Goal: Find specific page/section: Find specific page/section

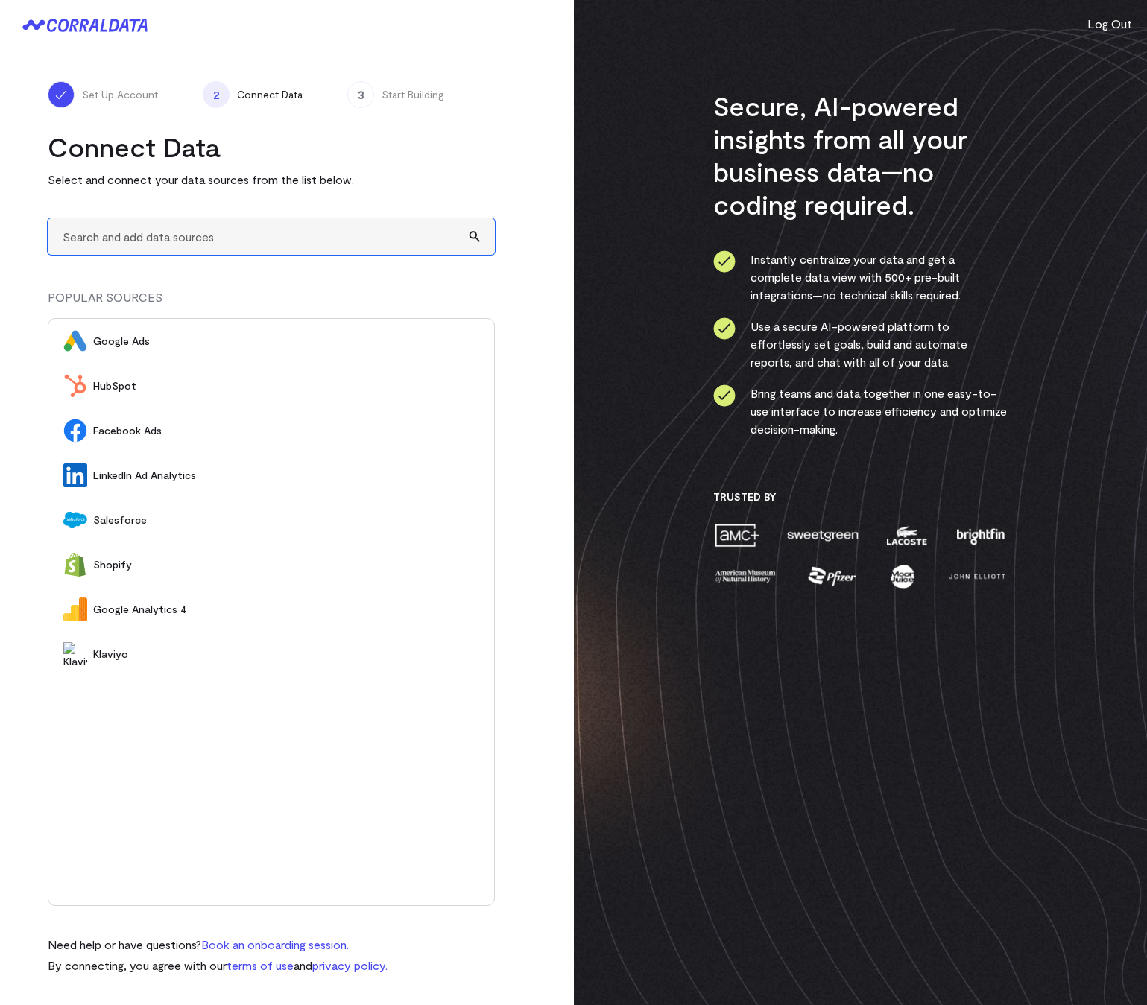
click at [100, 230] on input "text" at bounding box center [271, 236] width 447 height 37
type input "A"
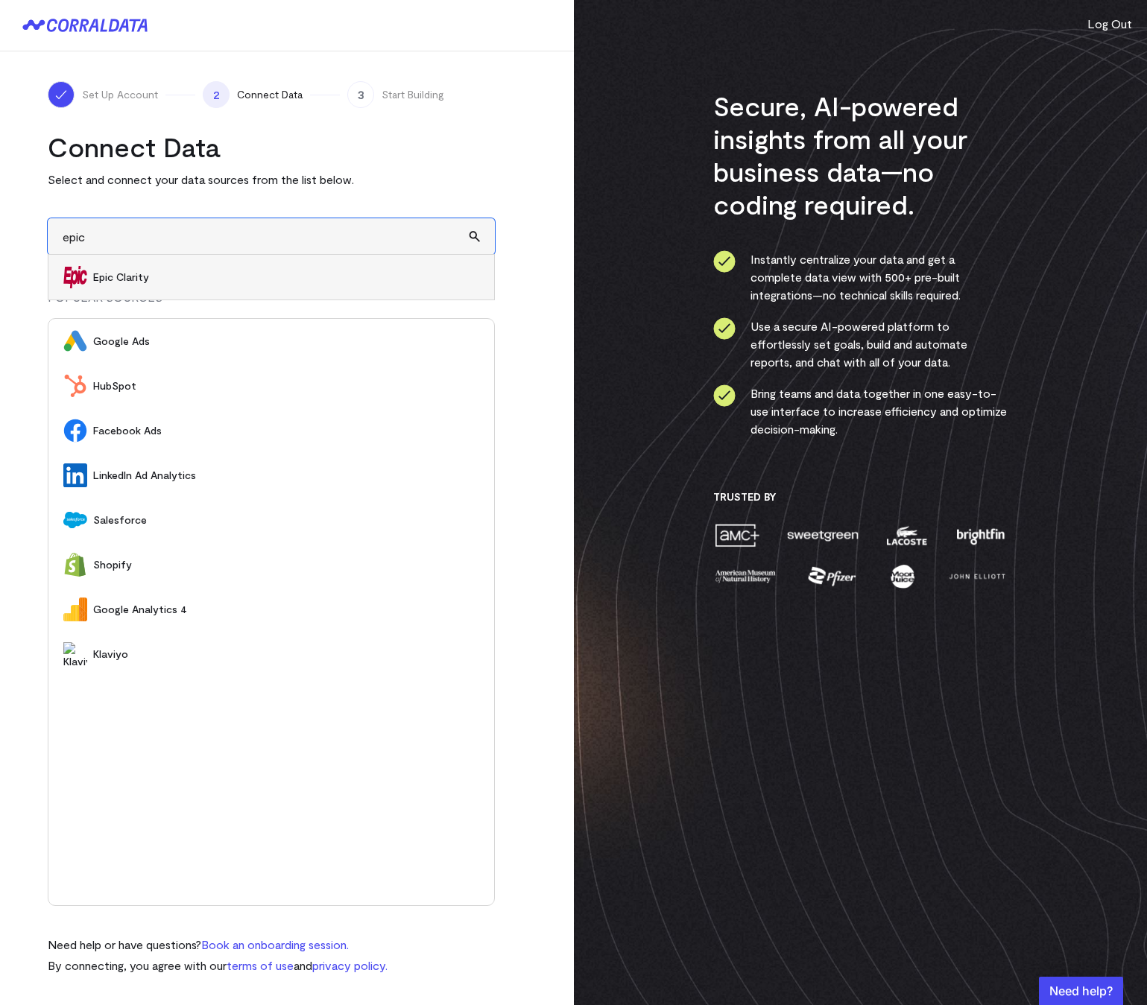
type input "epic"
